Goal: Task Accomplishment & Management: Manage account settings

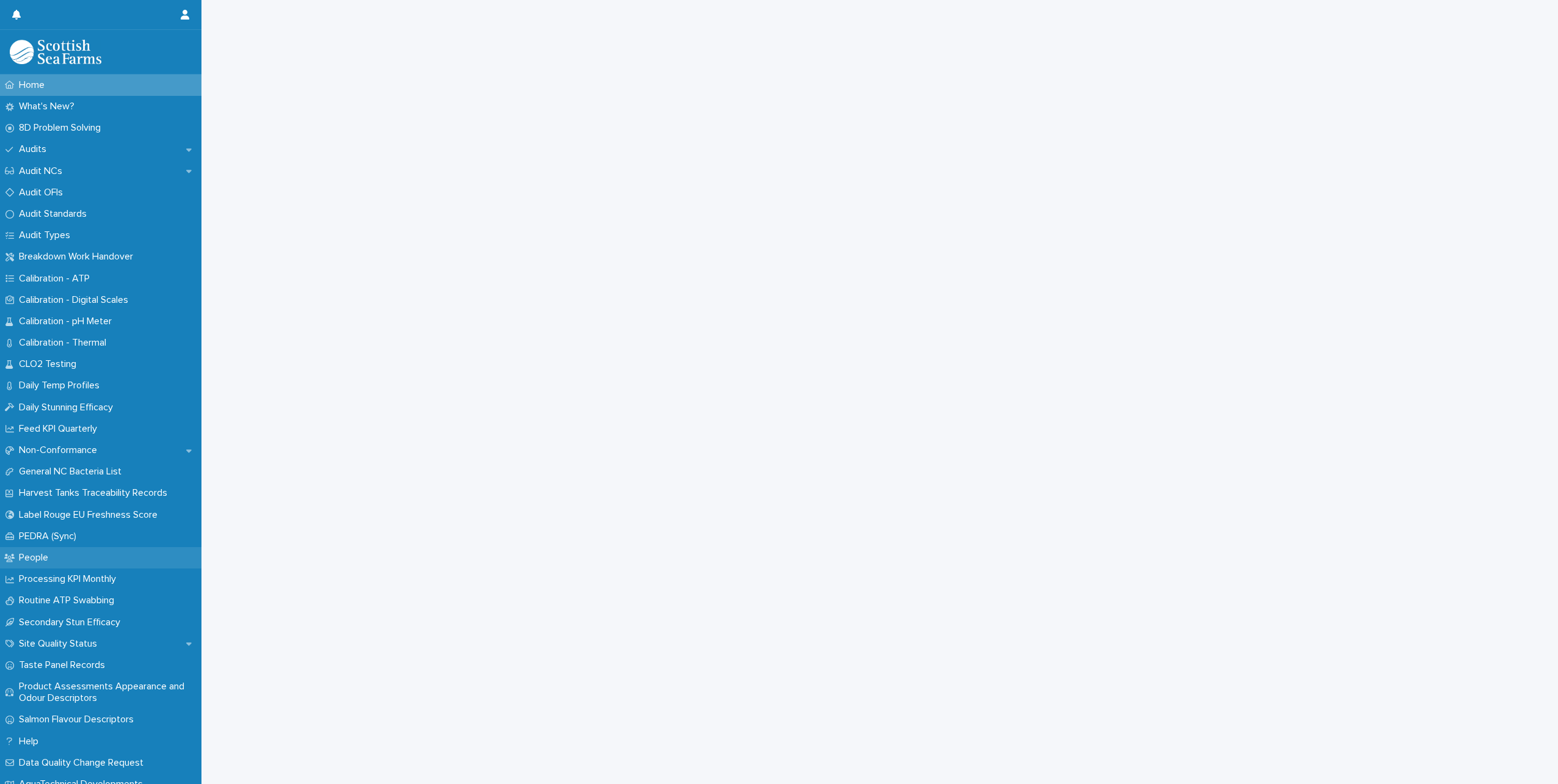
click at [91, 561] on div "People" at bounding box center [101, 558] width 202 height 22
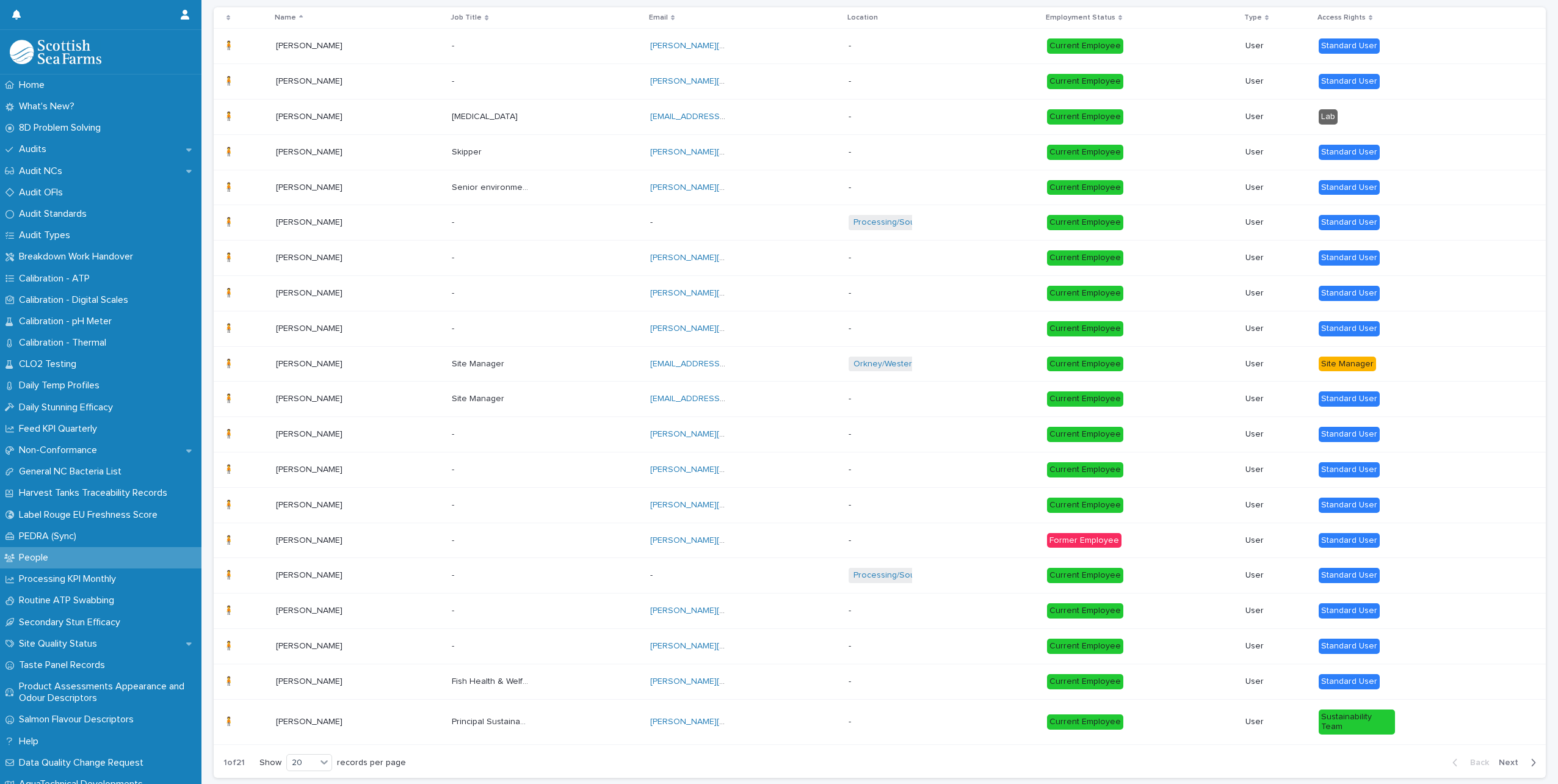
scroll to position [93, 0]
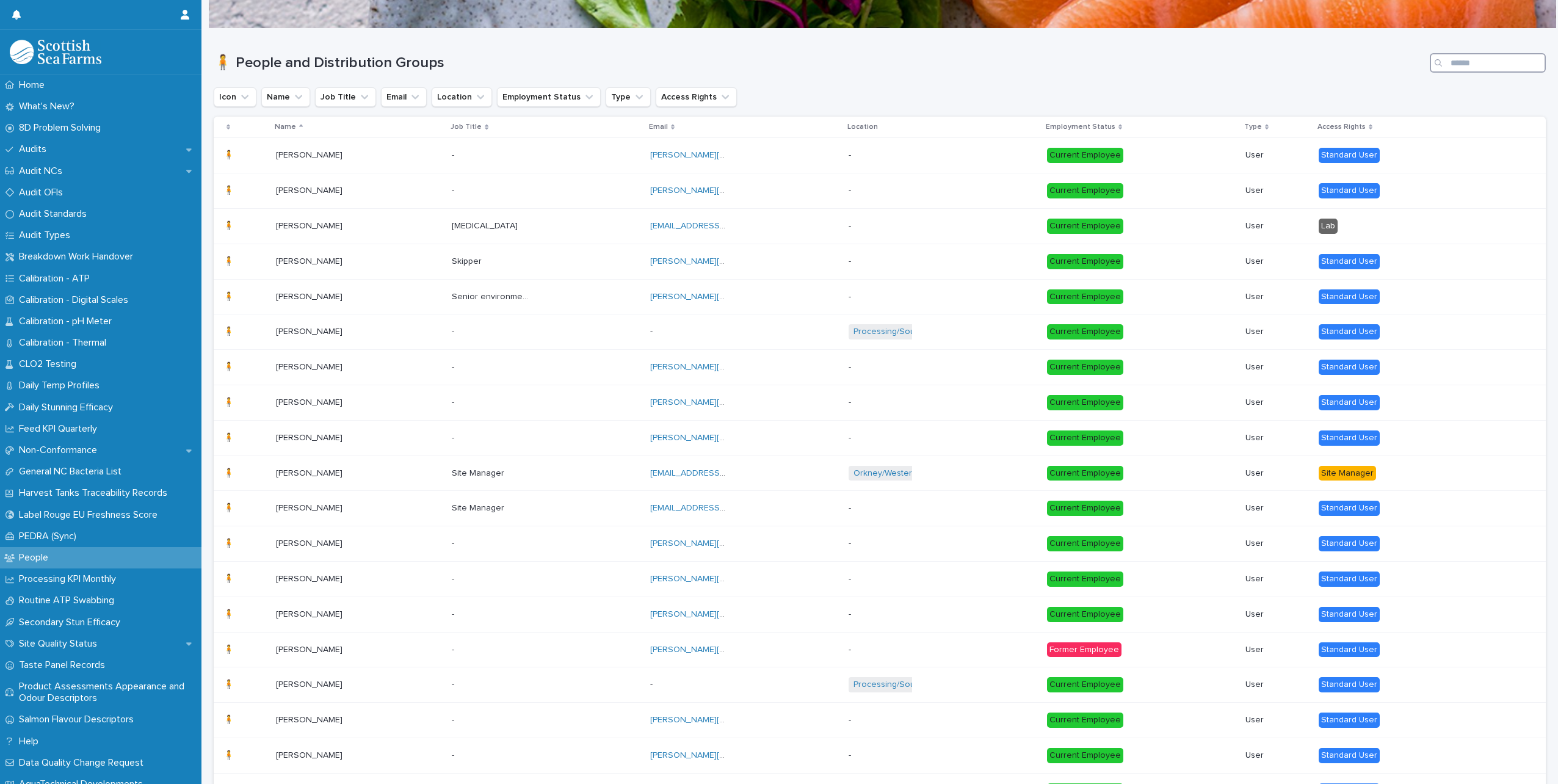
click at [1470, 63] on input "Search" at bounding box center [1487, 63] width 116 height 20
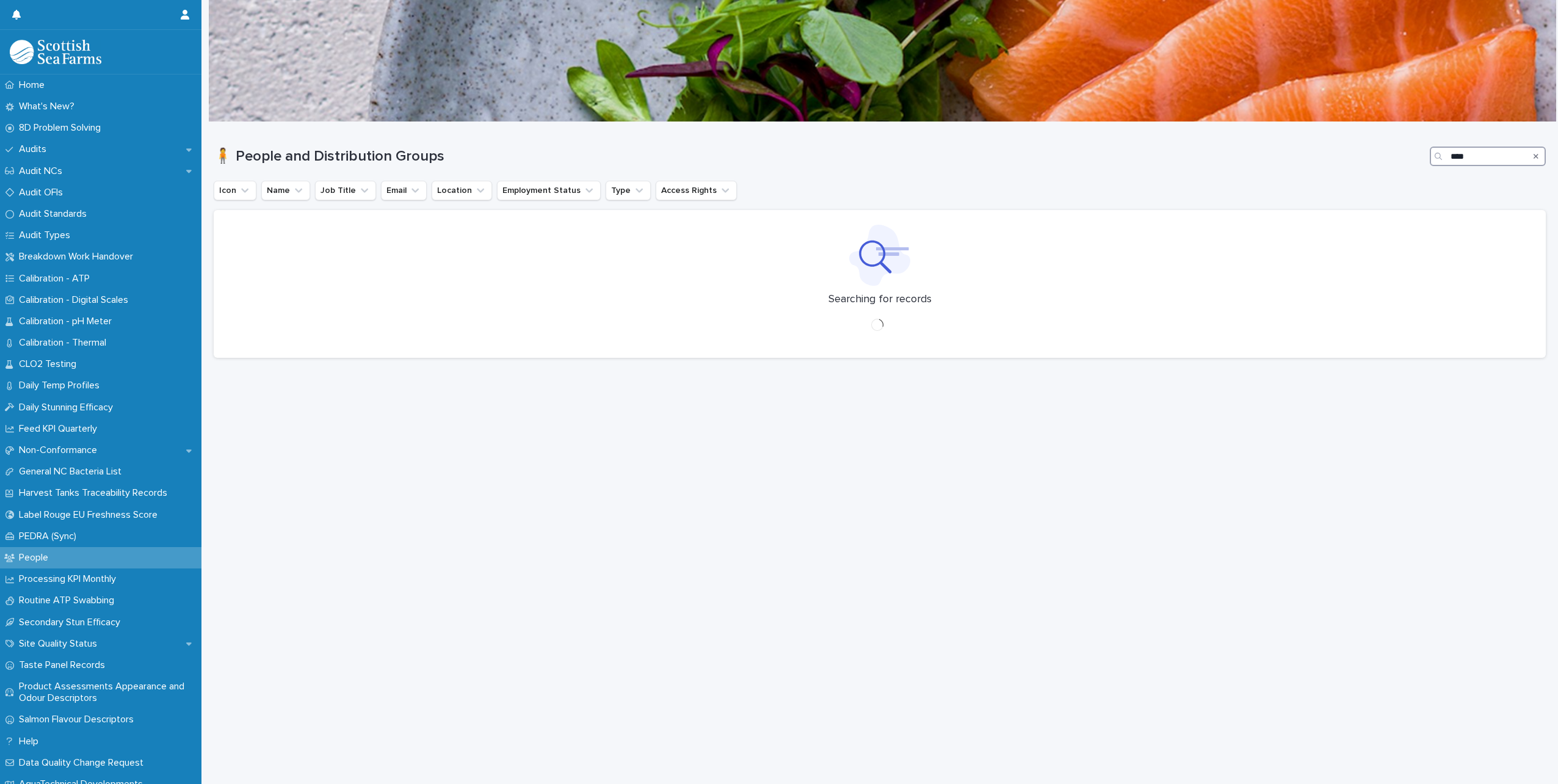
scroll to position [9, 0]
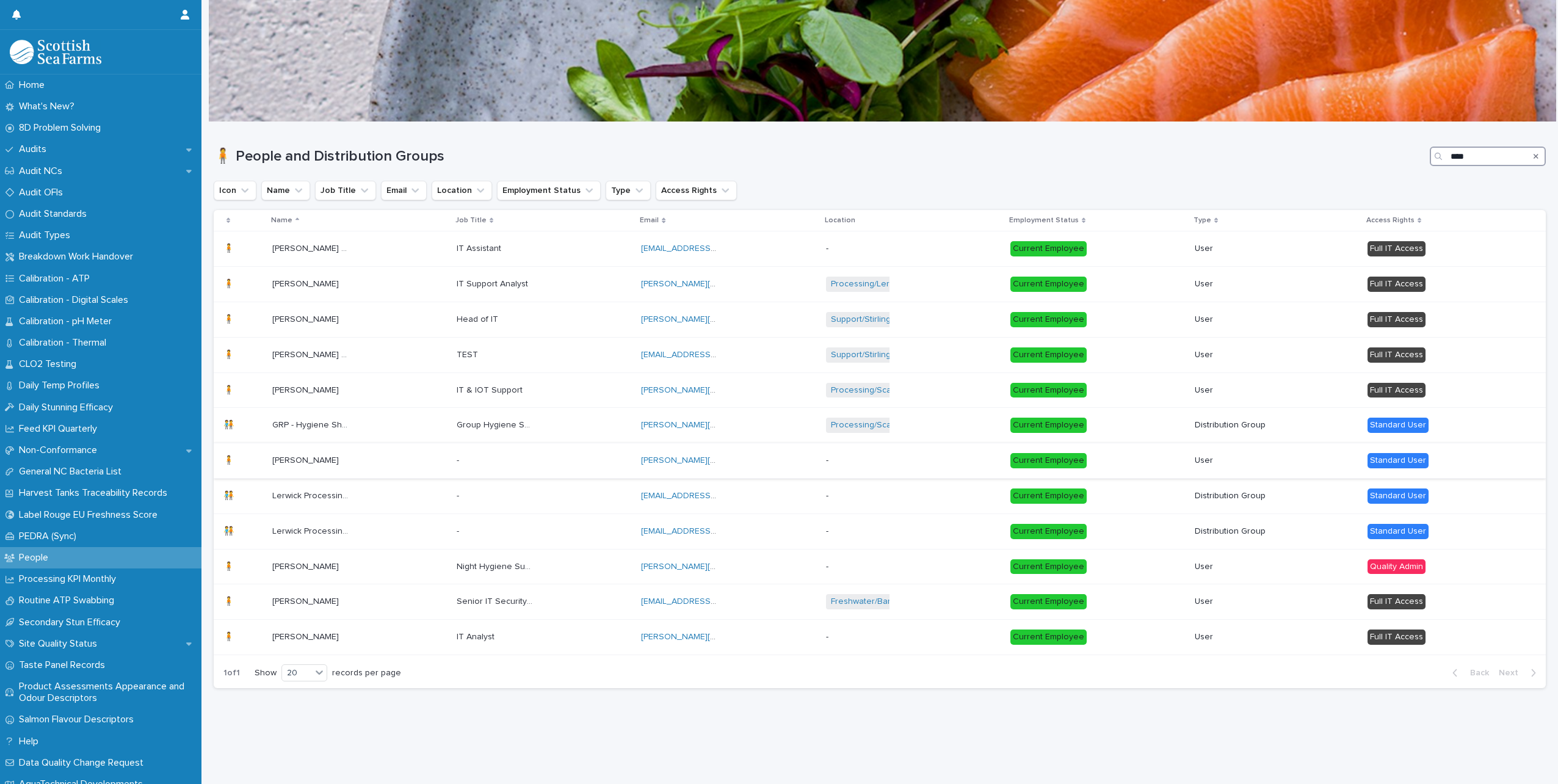
type input "****"
click at [333, 453] on p "[PERSON_NAME]" at bounding box center [307, 459] width 69 height 13
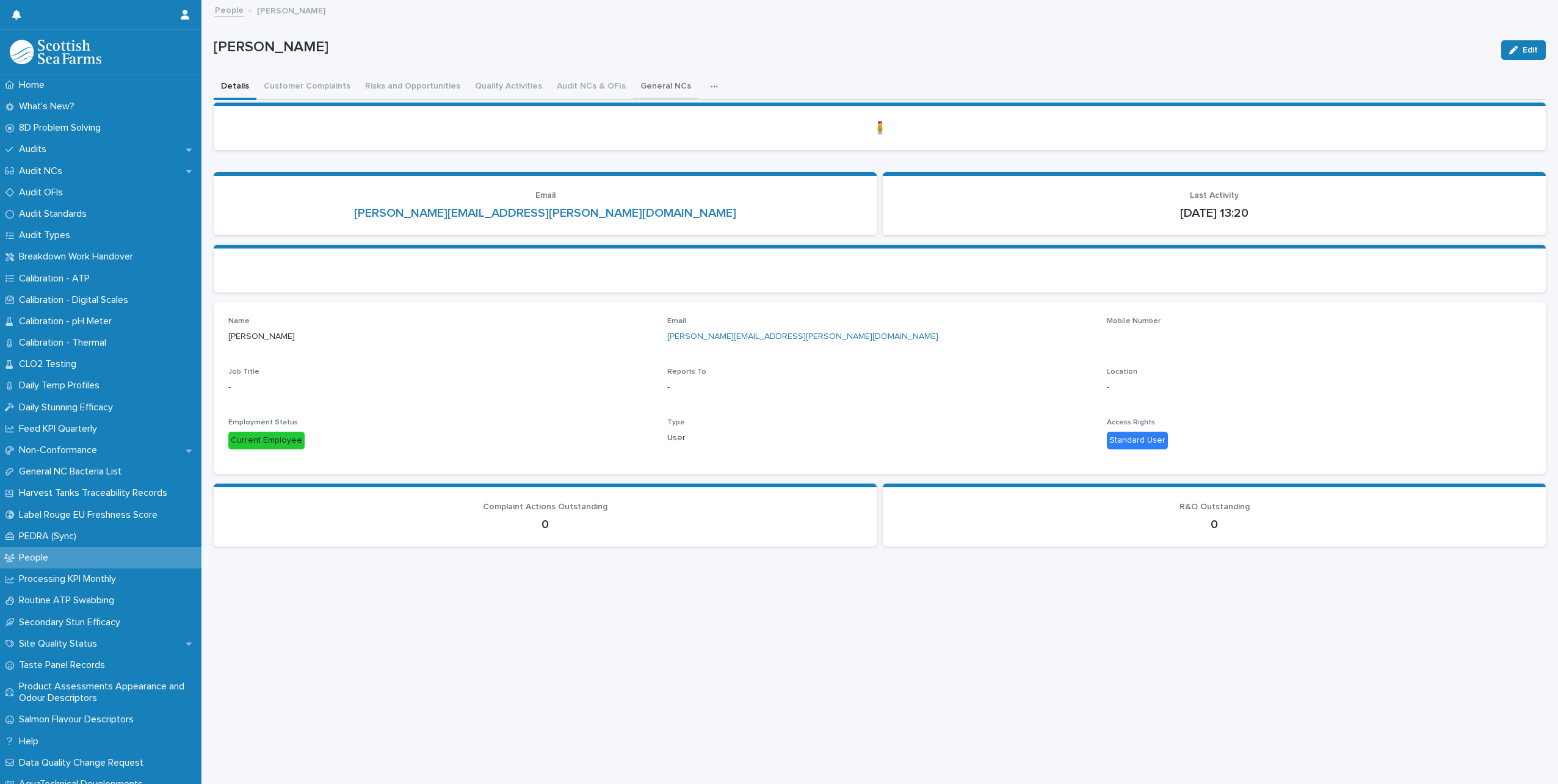
click at [669, 82] on button "General NCs" at bounding box center [666, 87] width 65 height 25
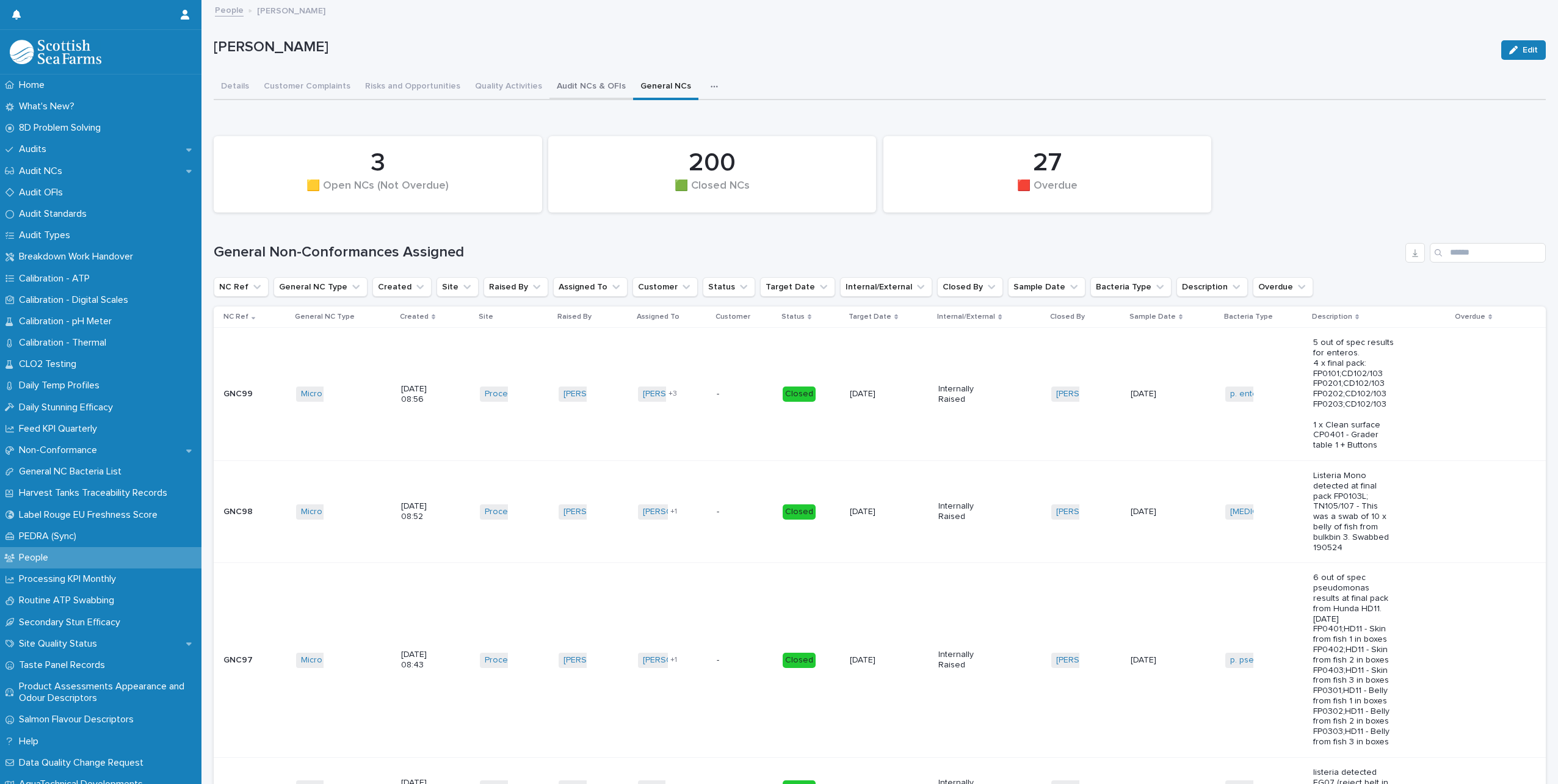
click at [567, 89] on button "Audit NCs & OFIs" at bounding box center [591, 87] width 84 height 25
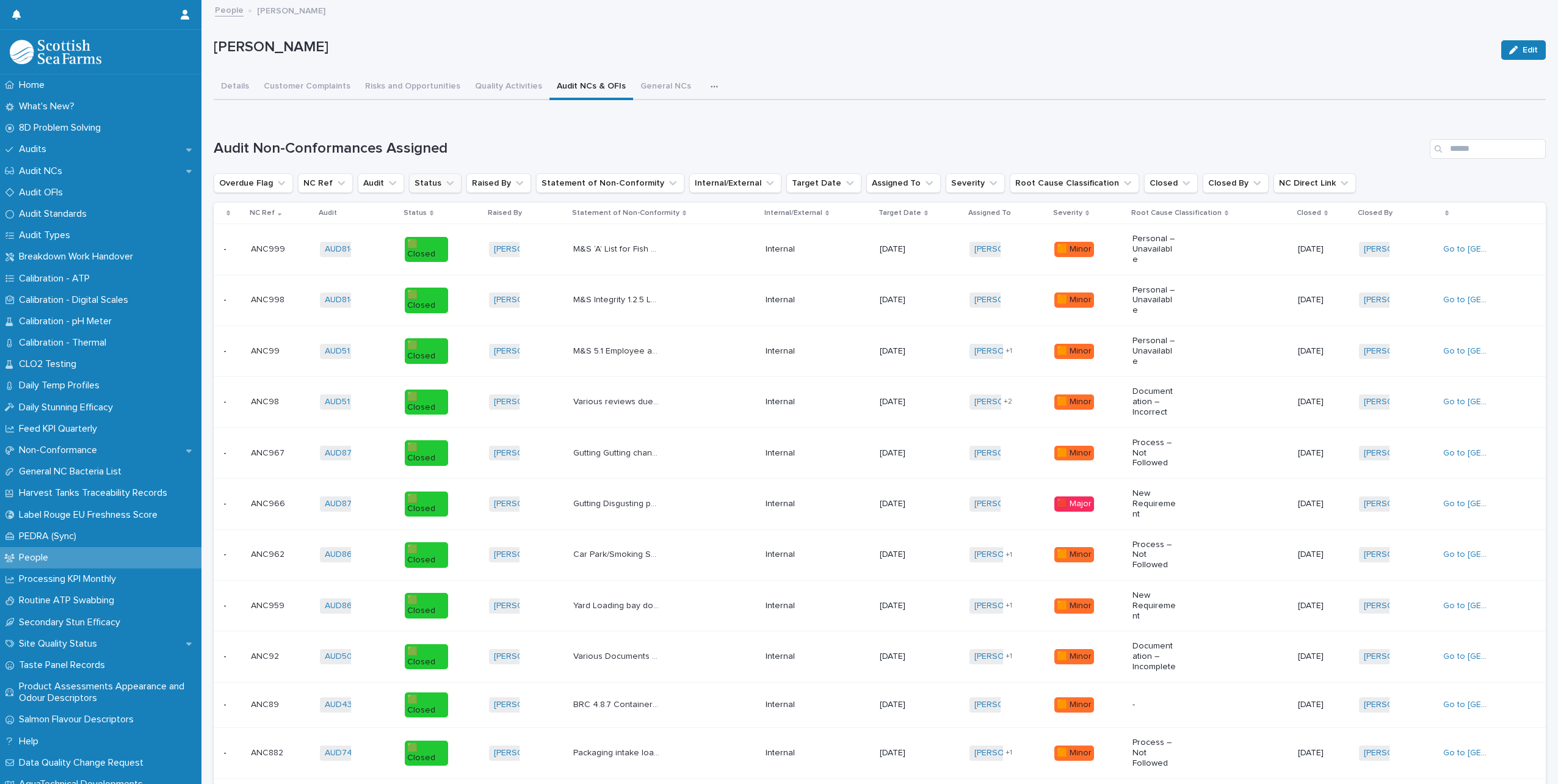
click at [432, 190] on button "Status" at bounding box center [435, 183] width 53 height 20
click at [459, 278] on div "🟥 Open" at bounding box center [487, 283] width 157 height 20
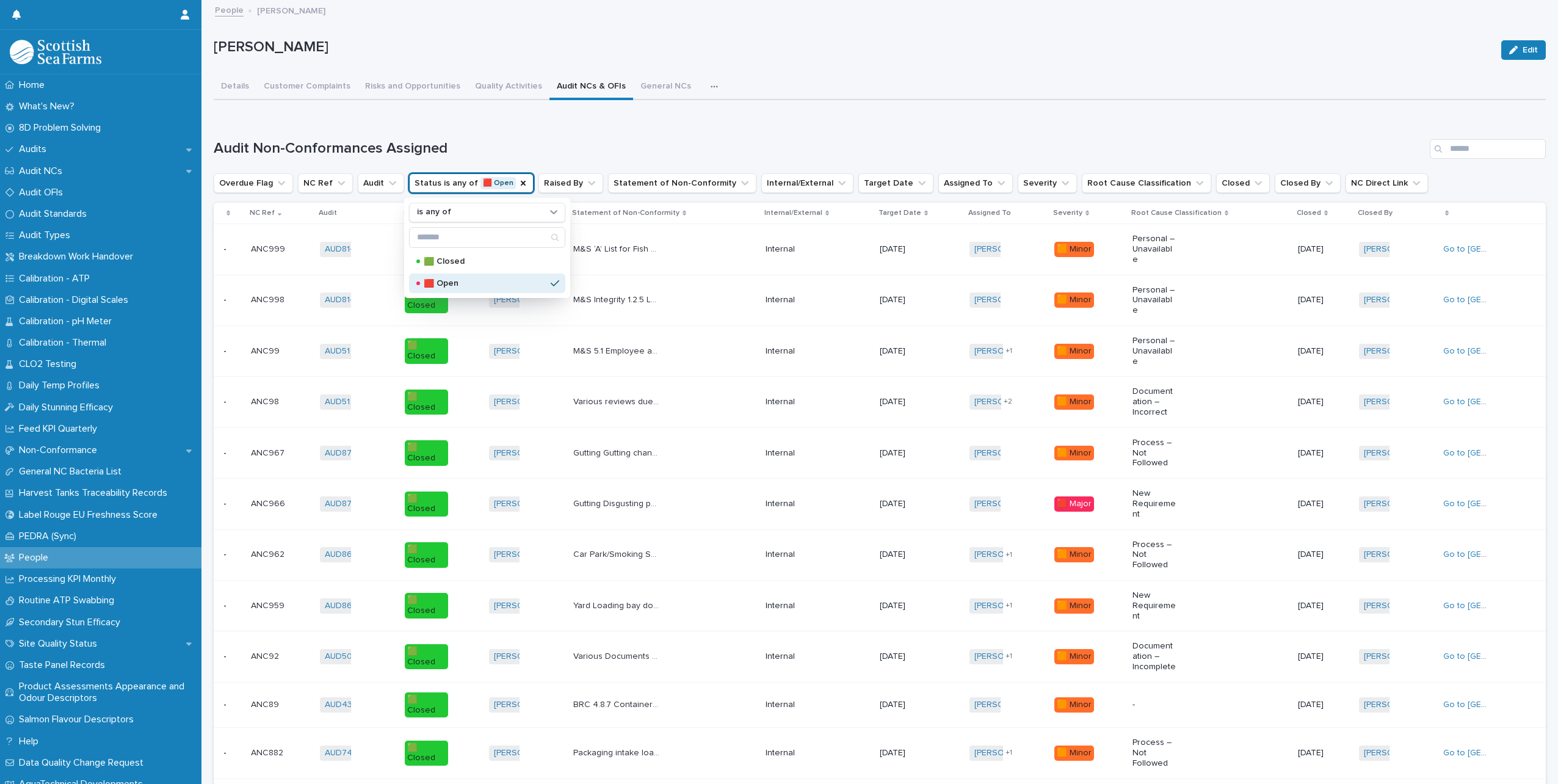
click at [531, 146] on h1 "Audit Non-Conformances Assigned" at bounding box center [819, 149] width 1211 height 18
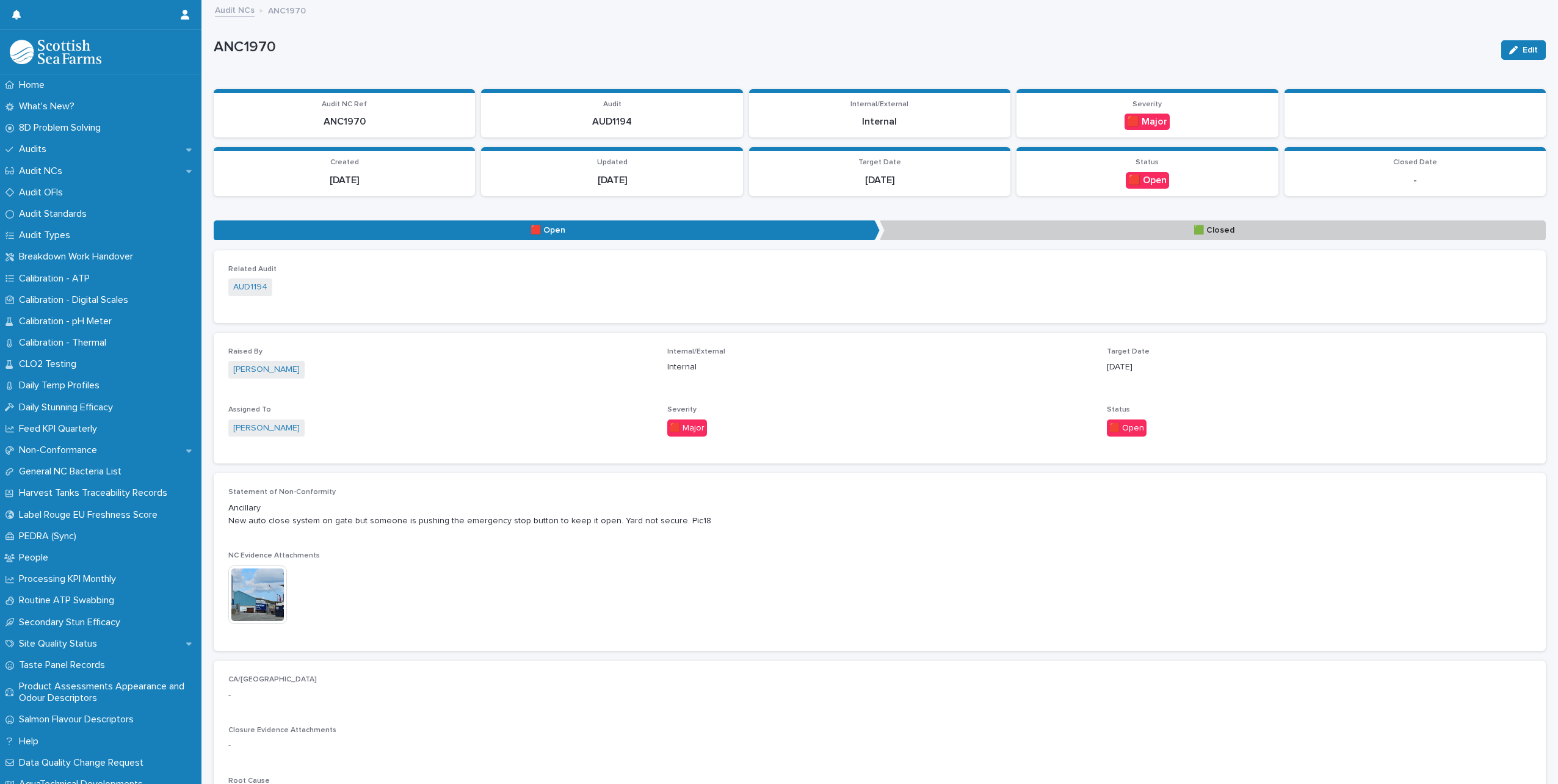
click at [266, 584] on img at bounding box center [257, 594] width 58 height 58
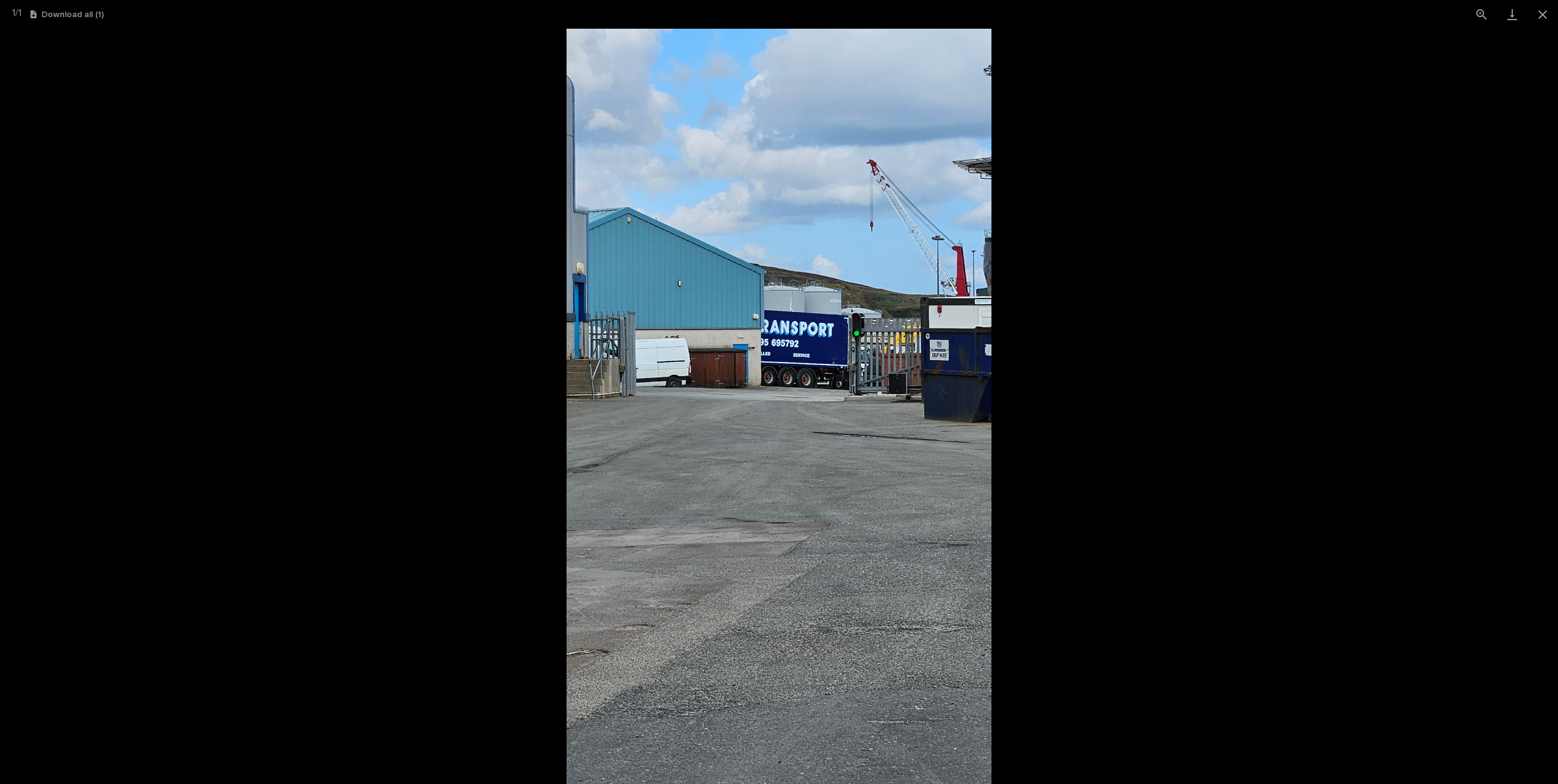
click at [1248, 280] on picture at bounding box center [779, 406] width 1558 height 755
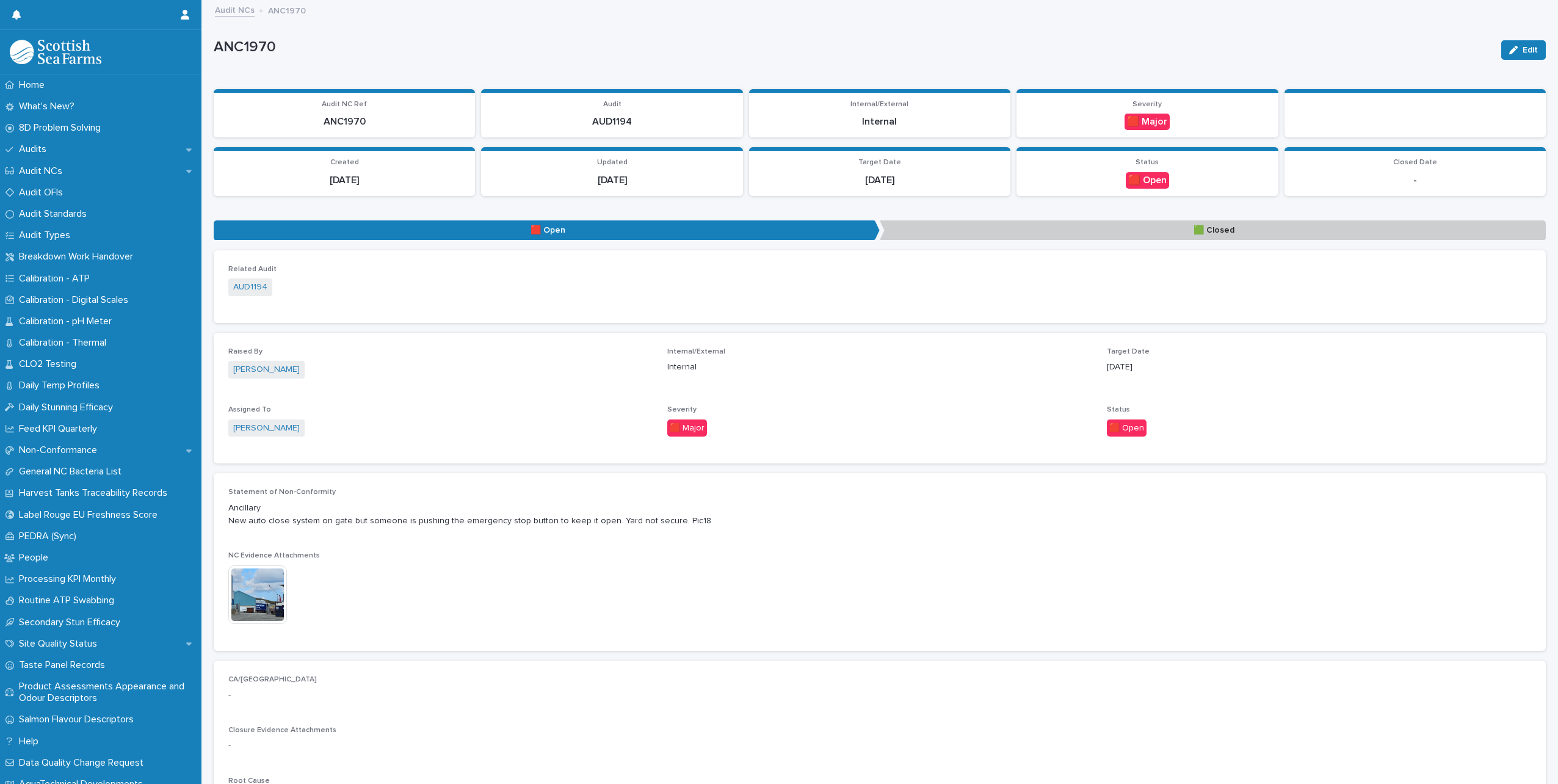
click at [1172, 285] on div "AUD1194" at bounding box center [879, 288] width 1303 height 20
click at [1158, 291] on div "AUD1194" at bounding box center [879, 288] width 1303 height 20
click at [771, 49] on p "ANC1970" at bounding box center [853, 48] width 1278 height 18
click at [529, 471] on div "Related Audit AUD1194 Raised By Sheryl Odie Internal/External Internal Target D…" at bounding box center [879, 627] width 1332 height 754
click at [270, 582] on img at bounding box center [257, 594] width 58 height 58
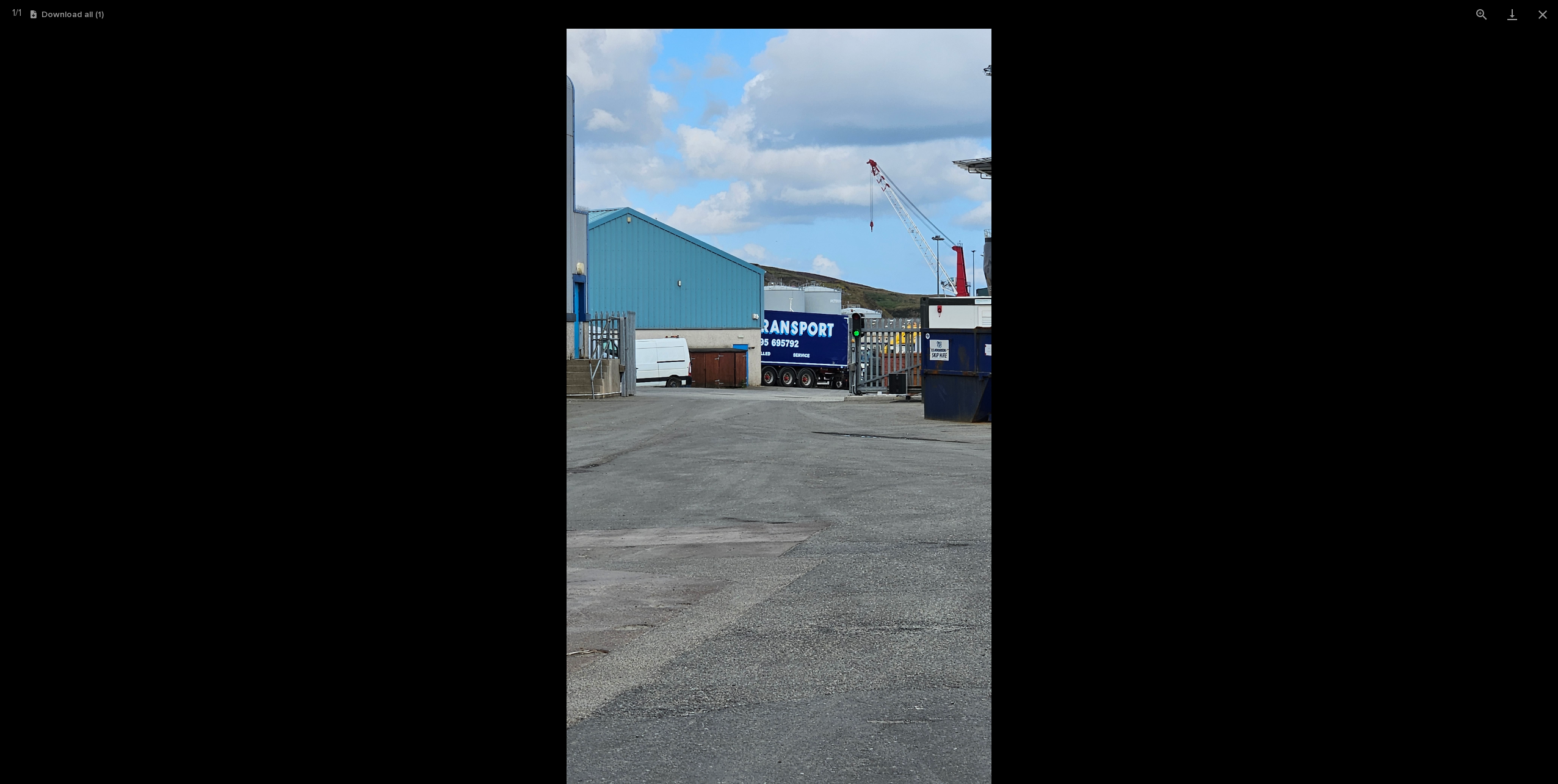
click at [1280, 335] on picture at bounding box center [779, 406] width 1558 height 755
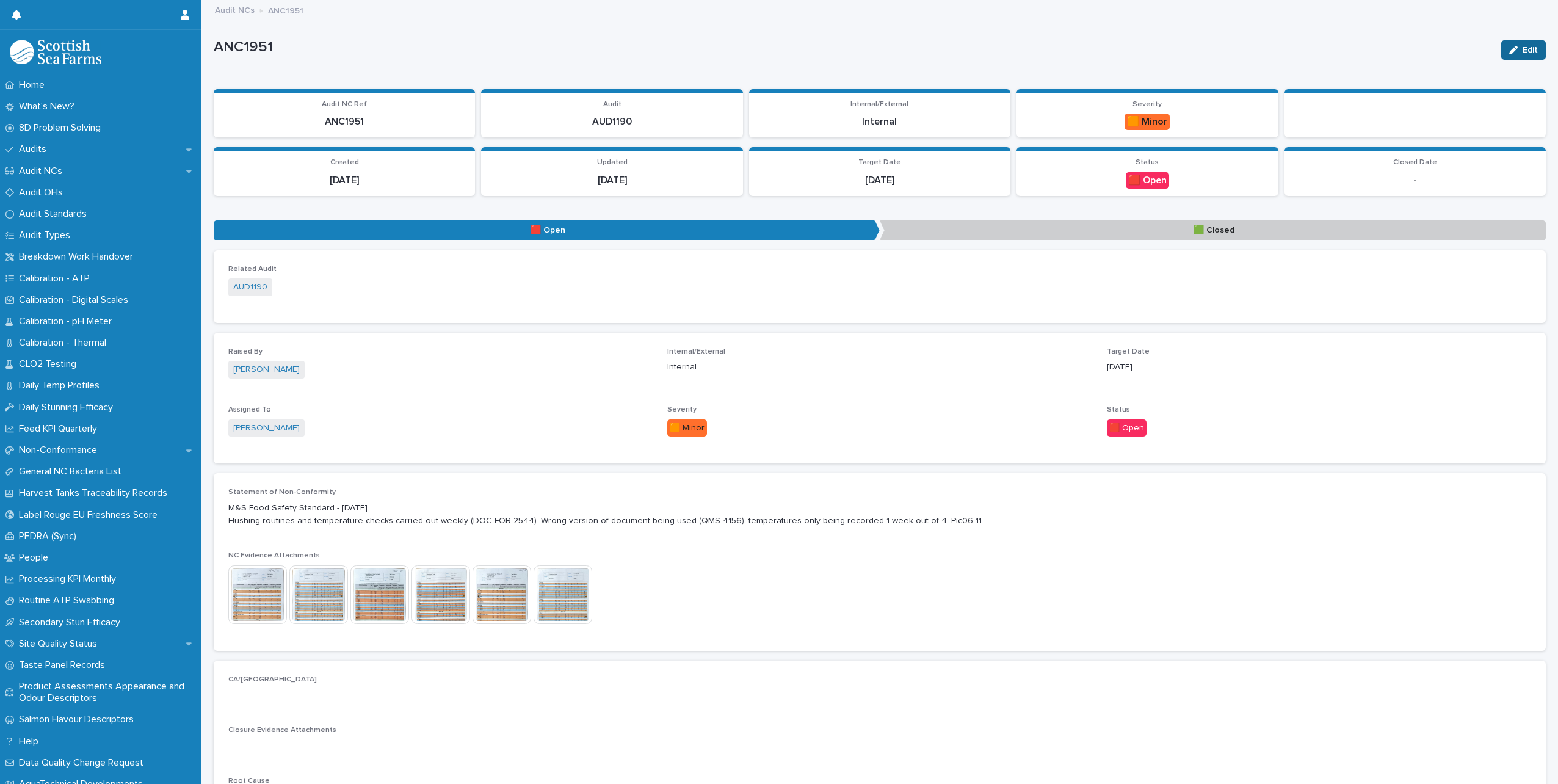
click at [1532, 54] on button "Edit" at bounding box center [1523, 50] width 44 height 20
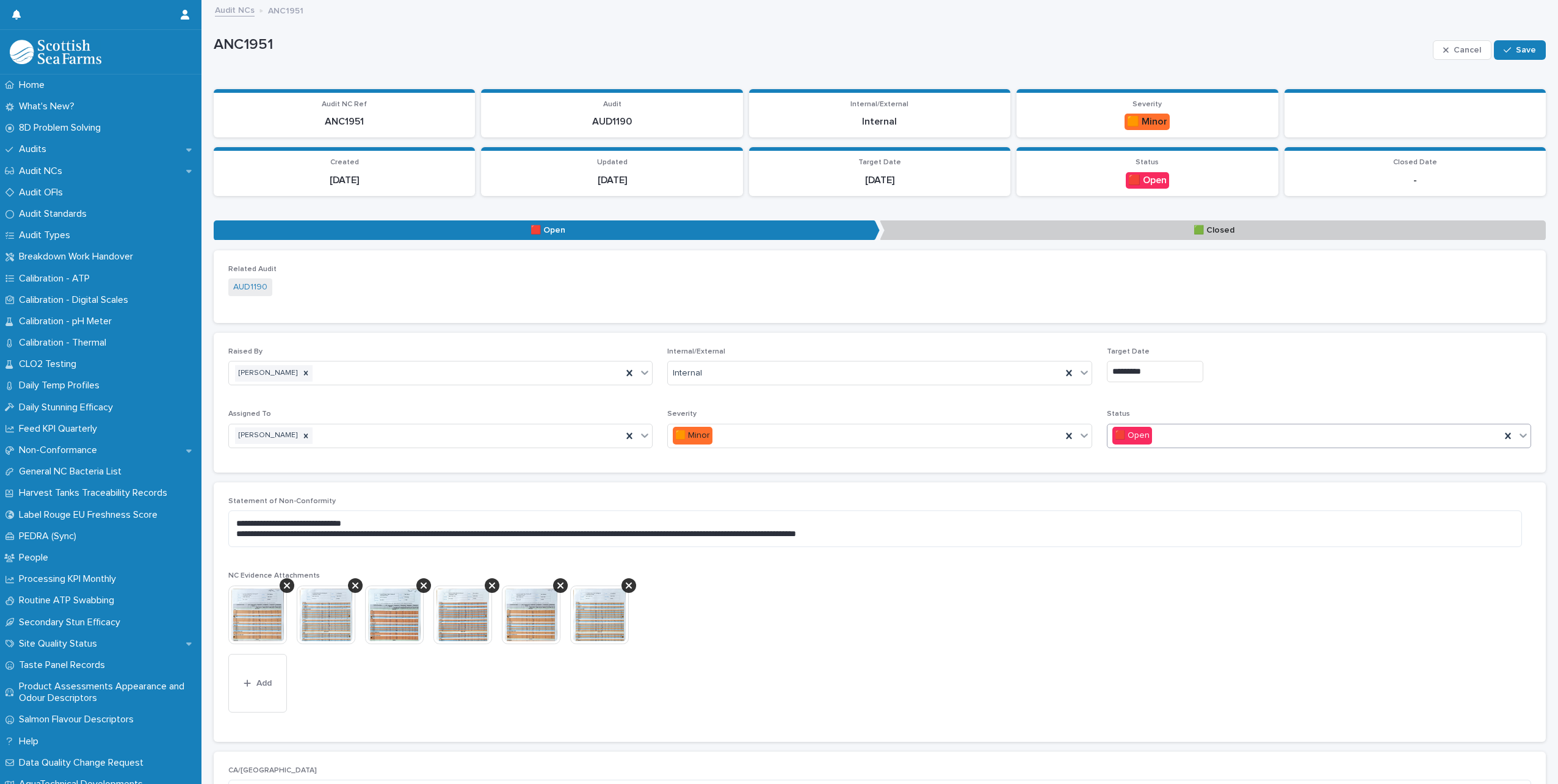
click at [1152, 428] on div "🟥 Open" at bounding box center [1304, 435] width 393 height 20
click at [1153, 463] on div "🟩 Closed" at bounding box center [1311, 459] width 420 height 22
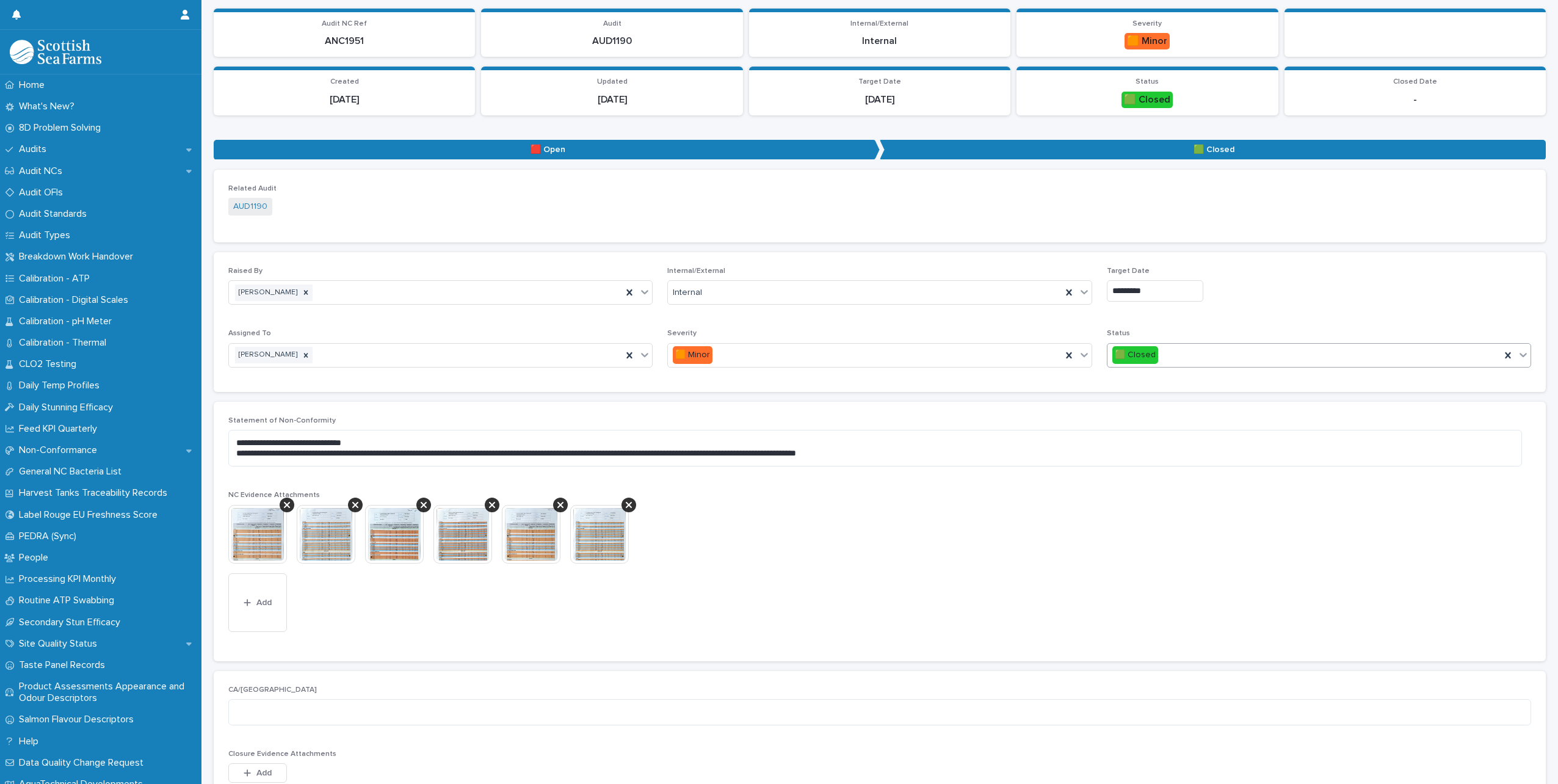
scroll to position [366, 0]
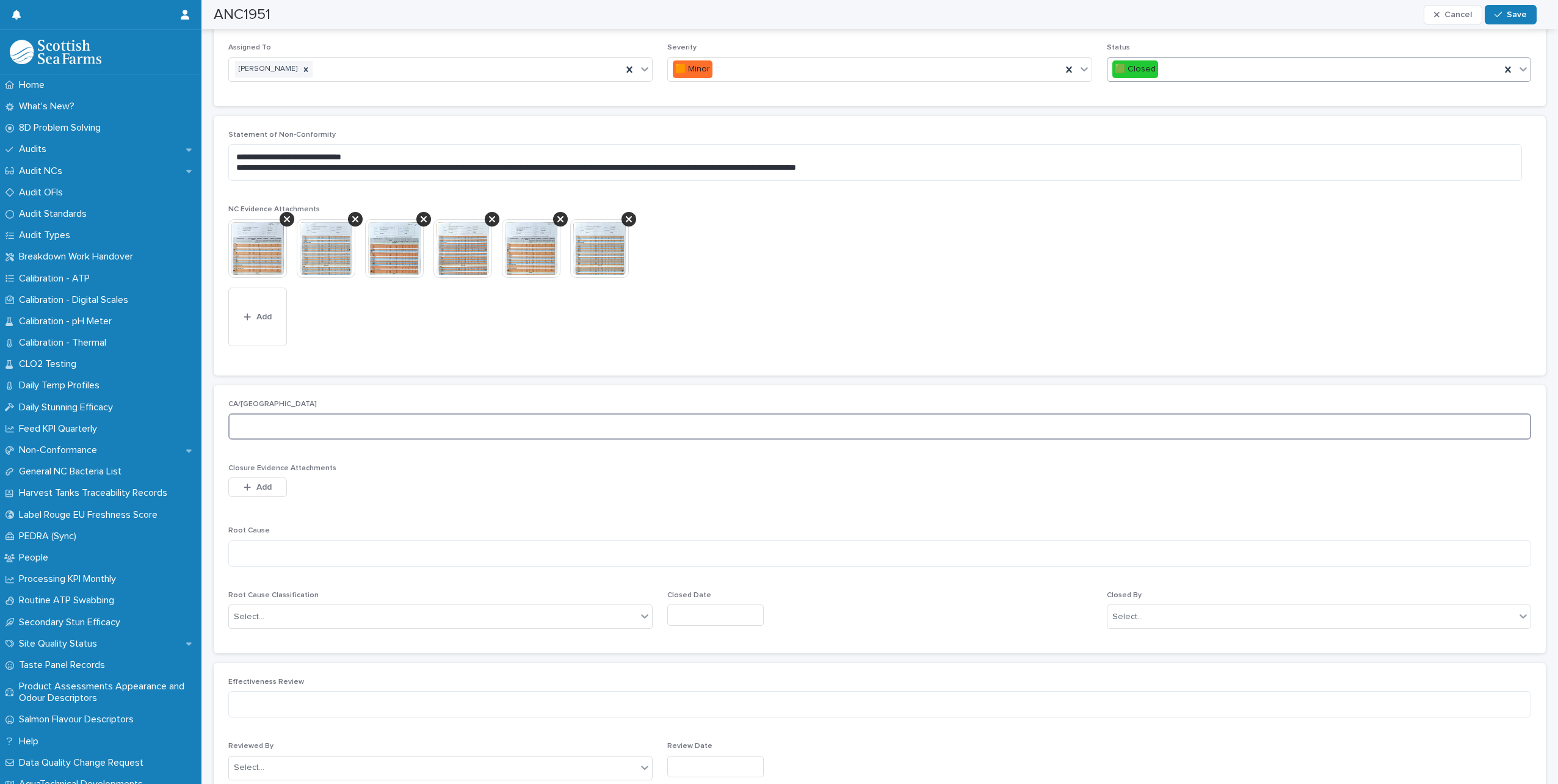
click at [281, 432] on textarea at bounding box center [879, 426] width 1303 height 26
type textarea "**********"
click at [267, 566] on textarea at bounding box center [879, 553] width 1303 height 26
click at [268, 553] on textarea "**********" at bounding box center [875, 553] width 1294 height 26
click at [248, 553] on textarea "**********" at bounding box center [875, 553] width 1294 height 26
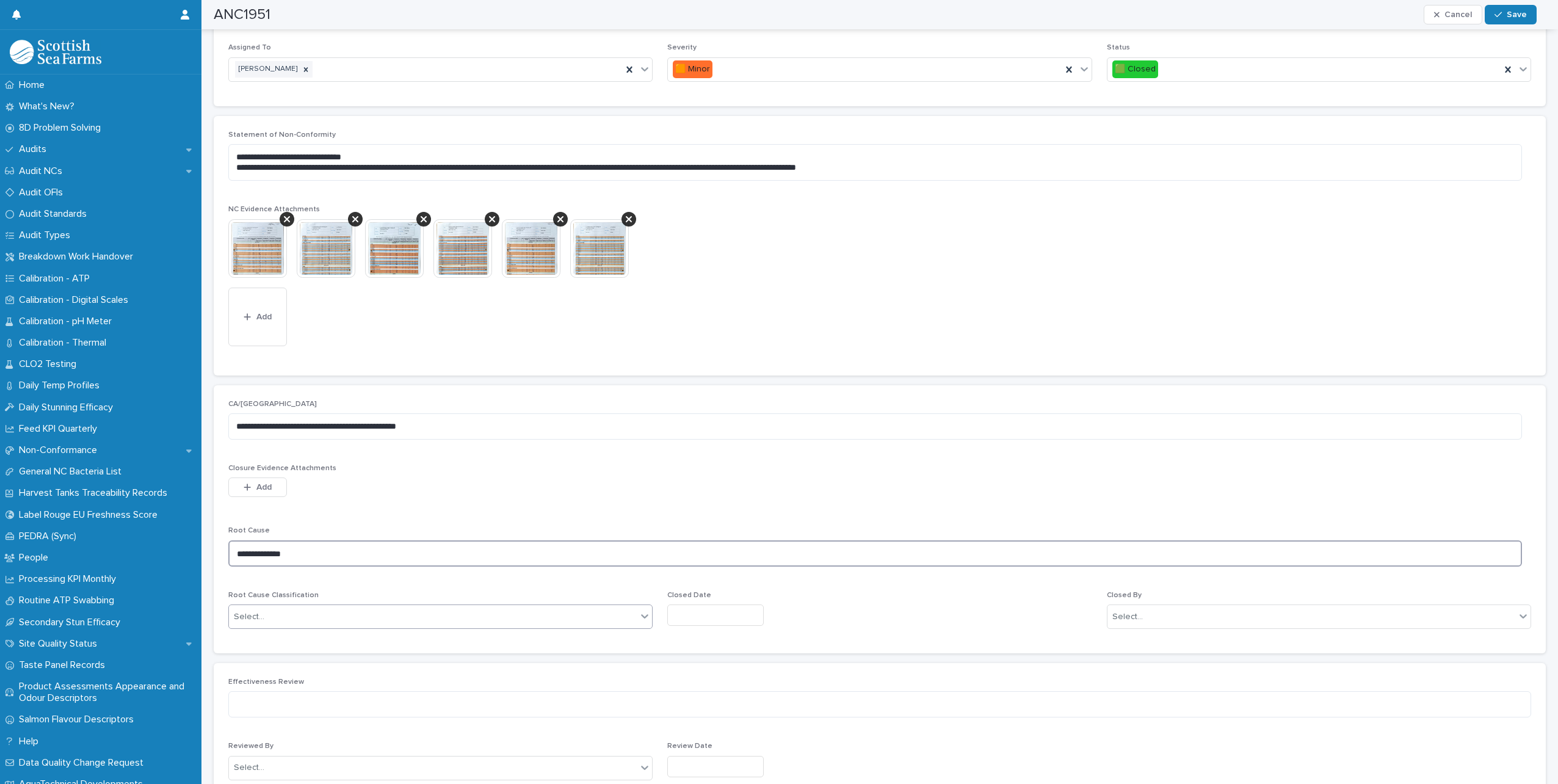
type textarea "**********"
click at [289, 614] on div "Select..." at bounding box center [432, 617] width 408 height 20
click at [335, 653] on div "Documentation – Incorrect" at bounding box center [439, 662] width 420 height 22
click at [737, 614] on input "text" at bounding box center [716, 615] width 96 height 22
click at [740, 533] on div "22" at bounding box center [744, 535] width 16 height 16
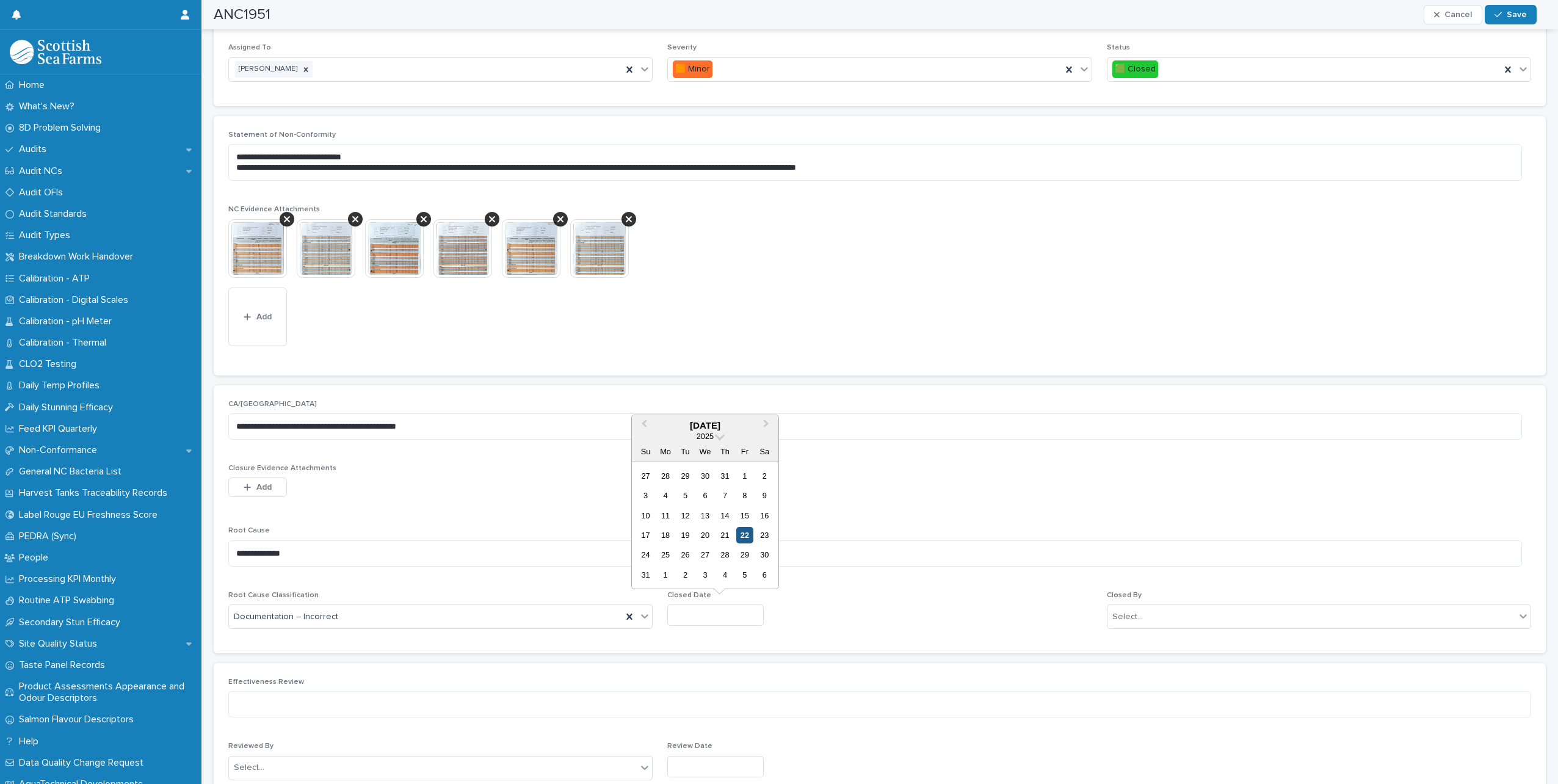
type input "*********"
click at [1098, 600] on div "**********" at bounding box center [879, 520] width 1303 height 240
click at [1130, 613] on div "Select..." at bounding box center [1128, 617] width 30 height 13
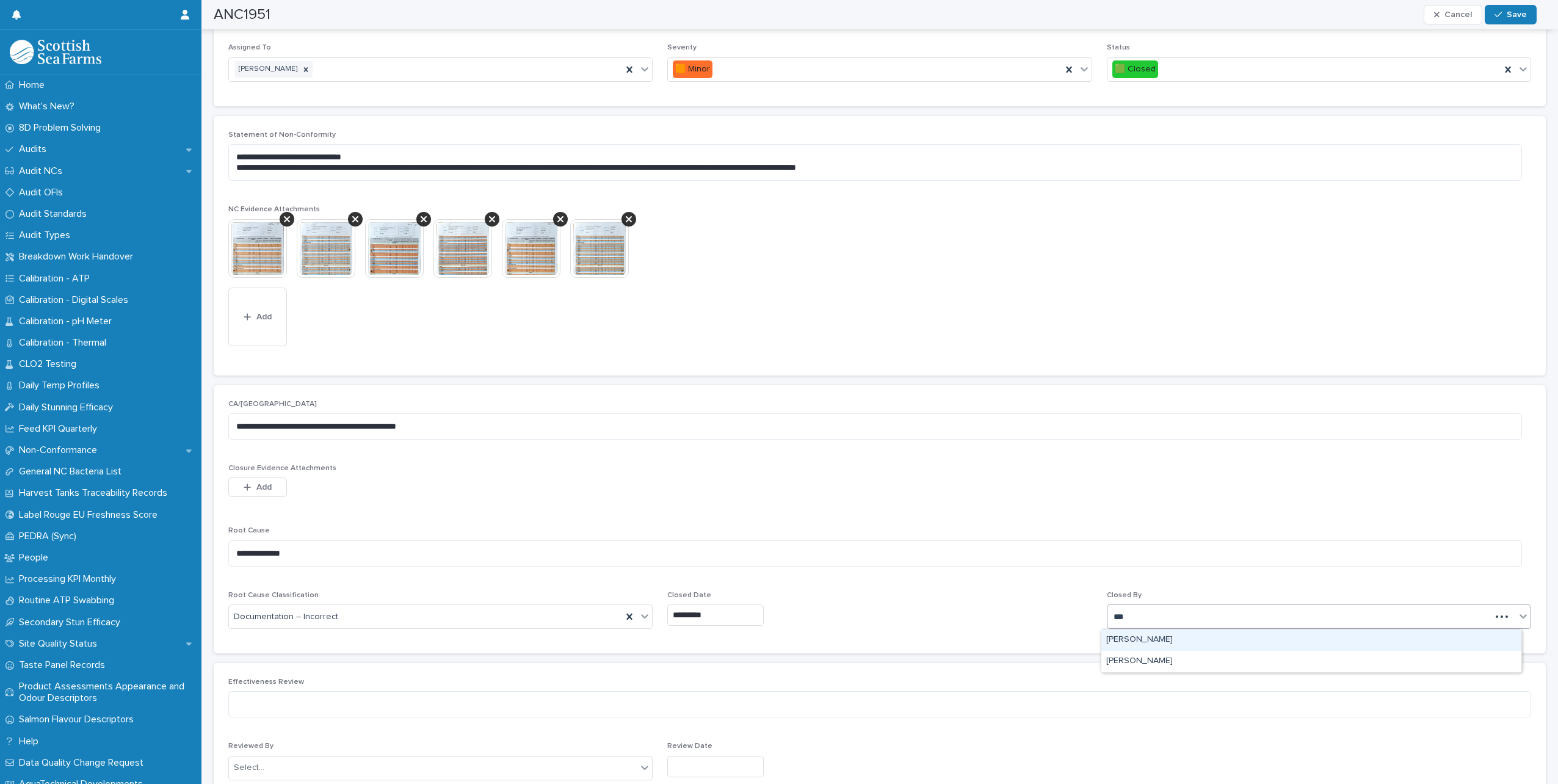
type input "****"
click at [1141, 632] on div "[PERSON_NAME]" at bounding box center [1311, 640] width 420 height 22
click at [1508, 16] on span "Save" at bounding box center [1517, 14] width 20 height 8
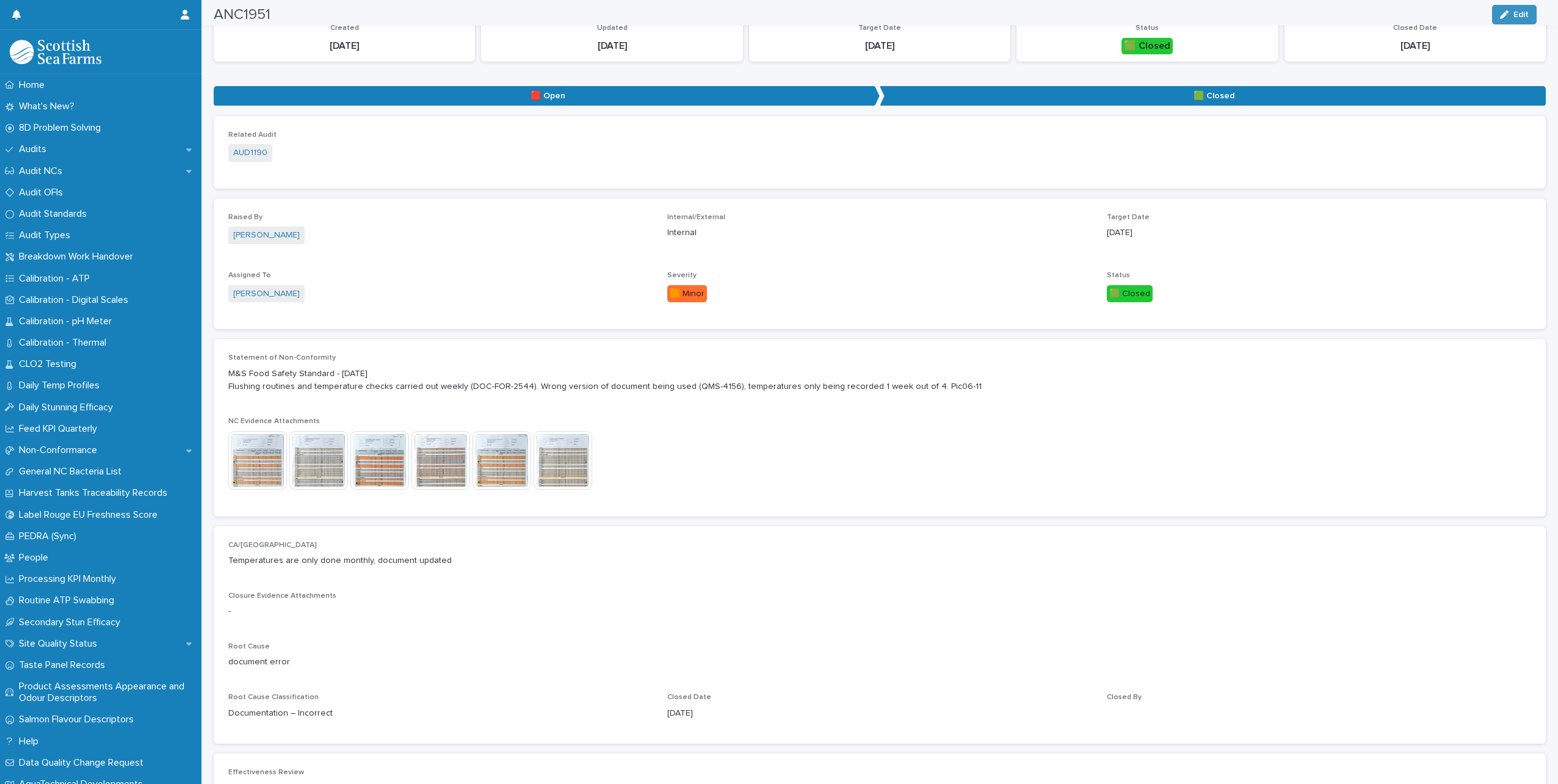
scroll to position [0, 0]
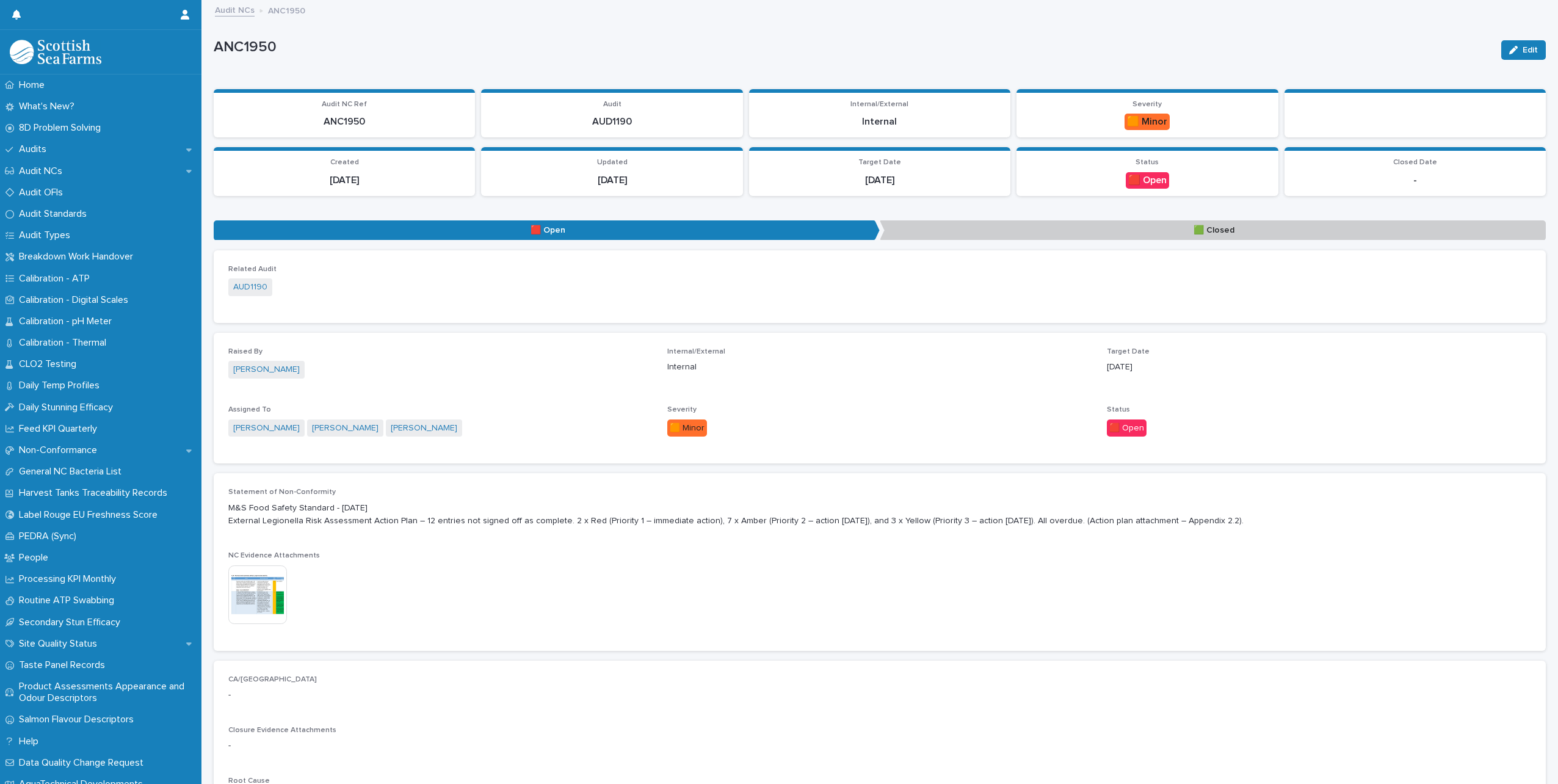
click at [1119, 25] on div "ANC1950 Edit ANC1950 Edit Sorry, there was an error saving your record. Please …" at bounding box center [879, 508] width 1332 height 1013
click at [1128, 41] on p "ANC1949" at bounding box center [853, 48] width 1278 height 18
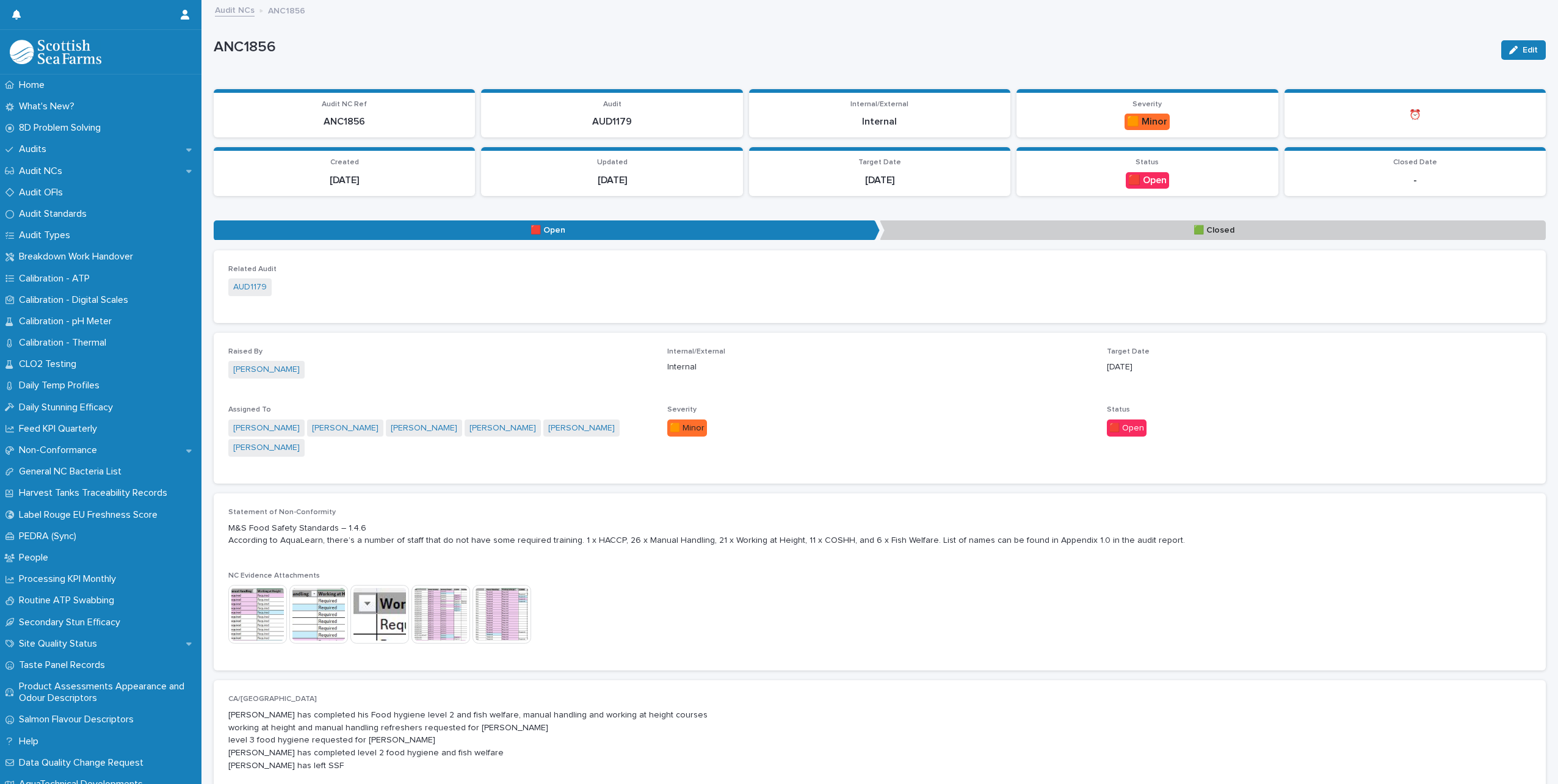
click at [1305, 39] on p "ANC1856" at bounding box center [853, 48] width 1278 height 18
